Goal: Obtain resource: Download file/media

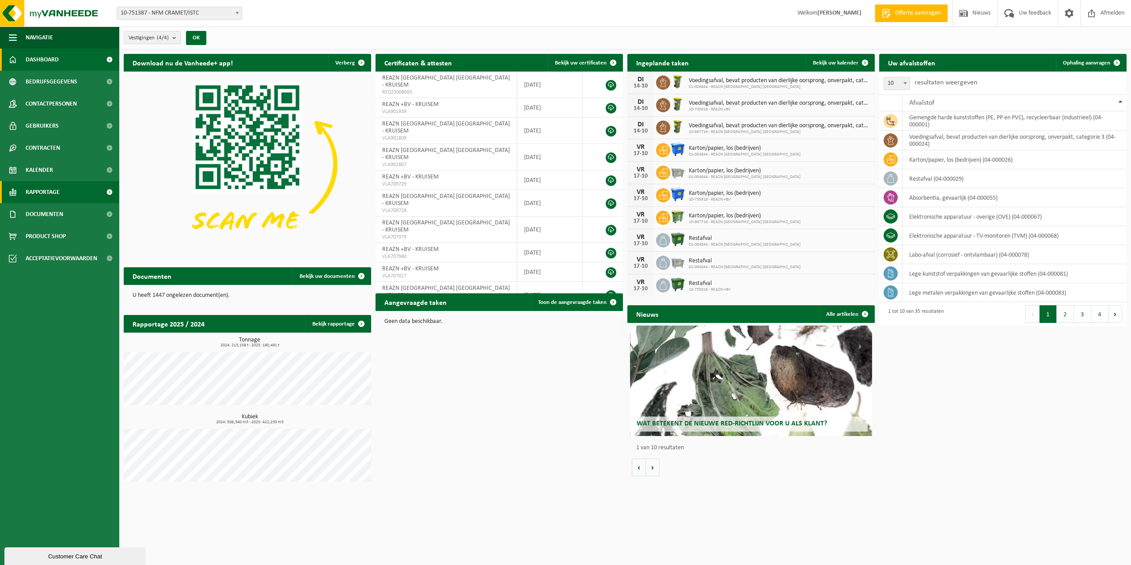
click at [54, 193] on span "Rapportage" at bounding box center [43, 192] width 34 height 22
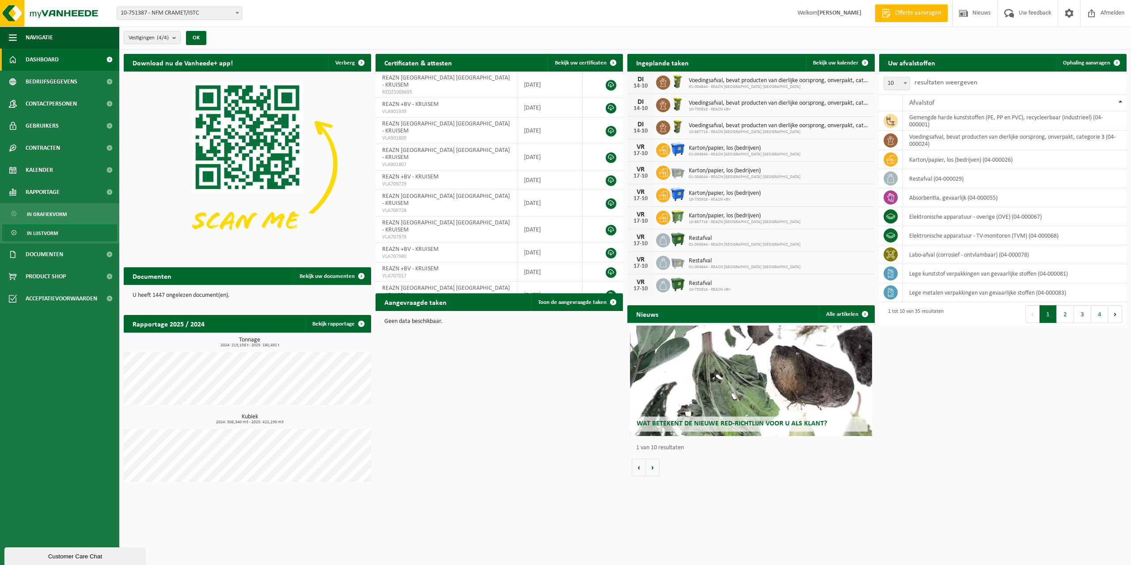
click at [50, 231] on span "In lijstvorm" at bounding box center [42, 233] width 31 height 17
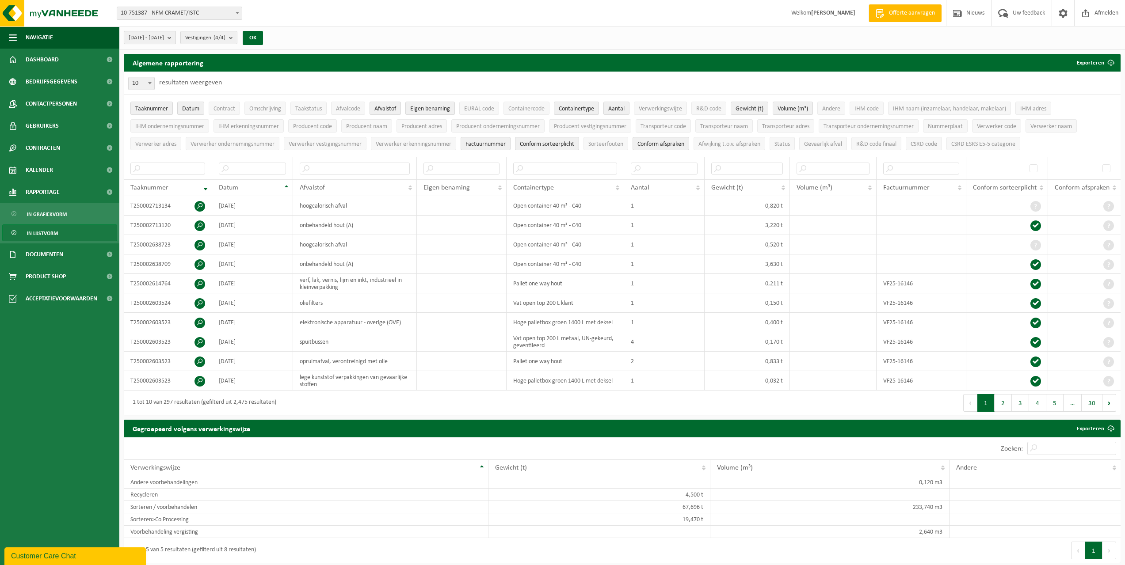
click at [176, 38] on button "[DATE] - [DATE]" at bounding box center [150, 37] width 52 height 13
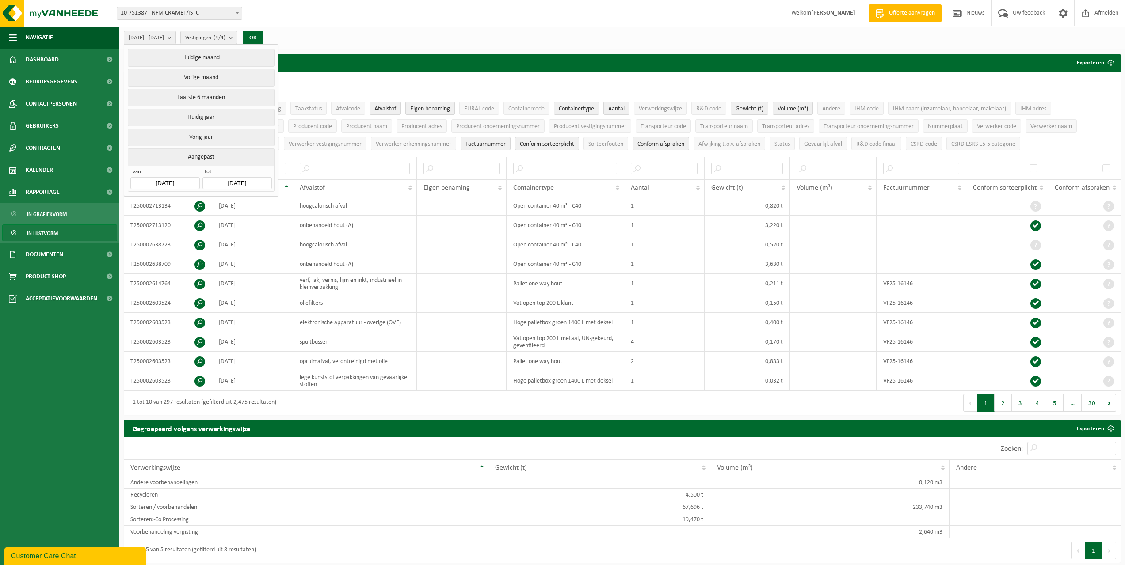
click at [178, 181] on input "[DATE]" at bounding box center [164, 183] width 69 height 12
click at [230, 202] on icon at bounding box center [231, 201] width 14 height 14
click at [152, 231] on div "1" at bounding box center [154, 231] width 15 height 14
type input "[DATE]"
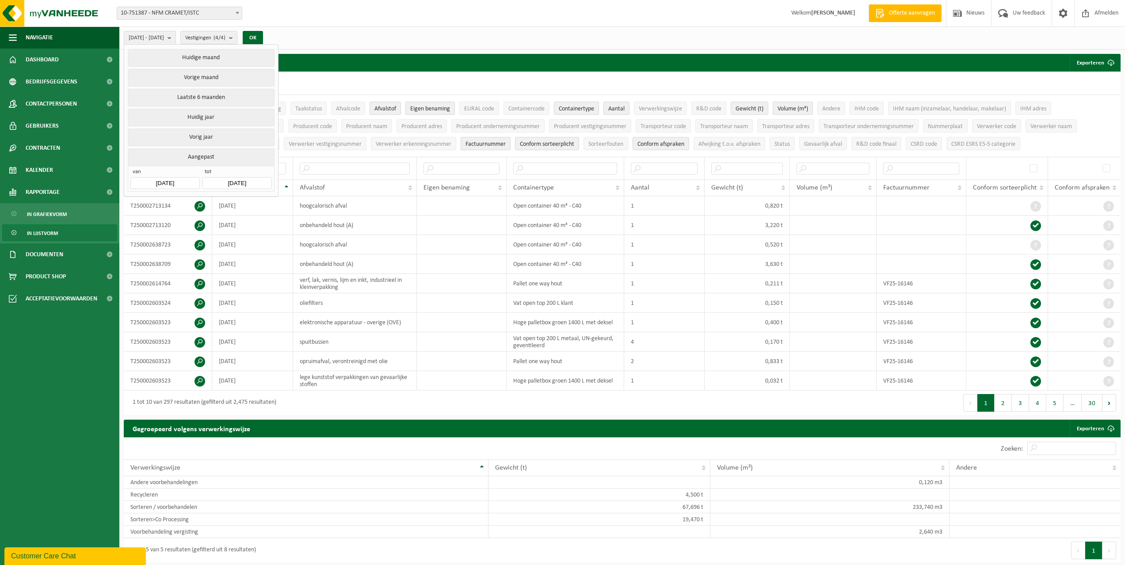
click at [250, 178] on input "[DATE]" at bounding box center [236, 183] width 69 height 12
click at [301, 202] on icon at bounding box center [303, 201] width 14 height 14
click at [302, 203] on icon at bounding box center [303, 201] width 2 height 4
click at [210, 200] on icon at bounding box center [212, 201] width 14 height 14
click at [210, 201] on icon at bounding box center [212, 201] width 14 height 14
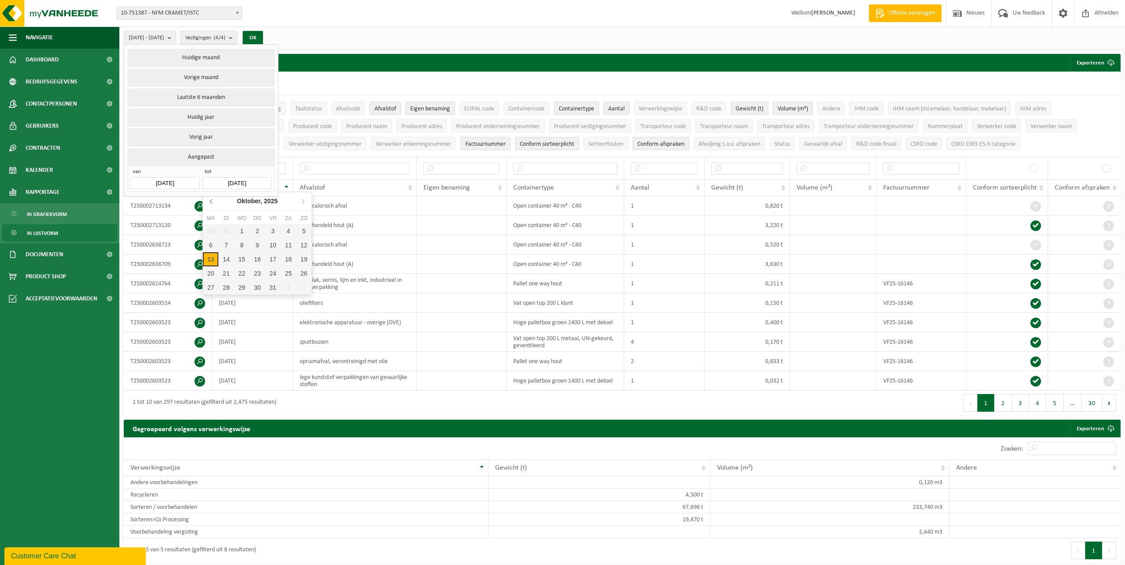
click at [210, 201] on icon at bounding box center [211, 201] width 2 height 4
click at [228, 288] on div "30" at bounding box center [225, 288] width 15 height 14
type input "[DATE]"
click at [263, 40] on button "OK" at bounding box center [253, 38] width 20 height 14
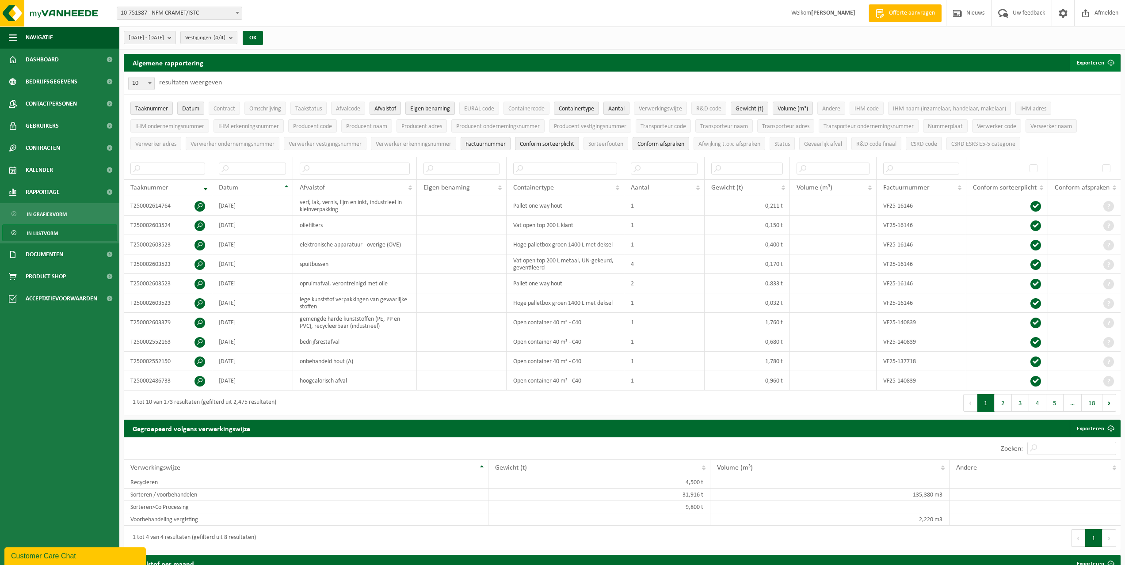
click at [1101, 64] on button "Exporteren" at bounding box center [1094, 63] width 50 height 18
click at [1081, 97] on link "Alle beschikbare kolommen" at bounding box center [1079, 98] width 80 height 18
